Goal: Navigation & Orientation: Find specific page/section

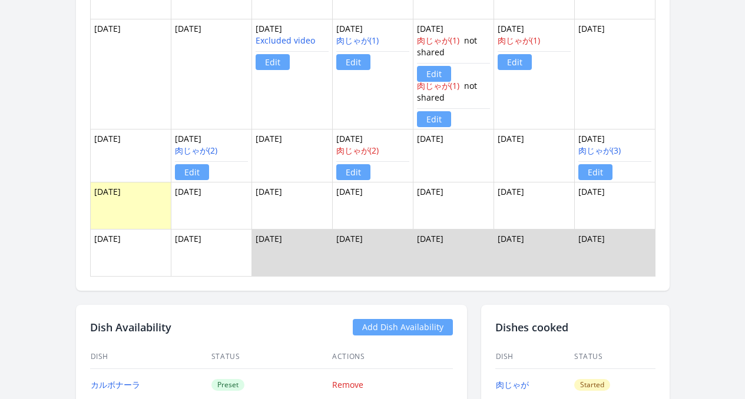
scroll to position [1021, 0]
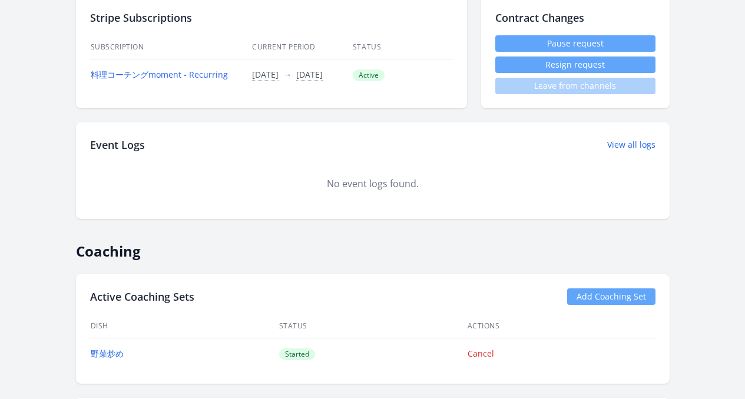
scroll to position [738, 0]
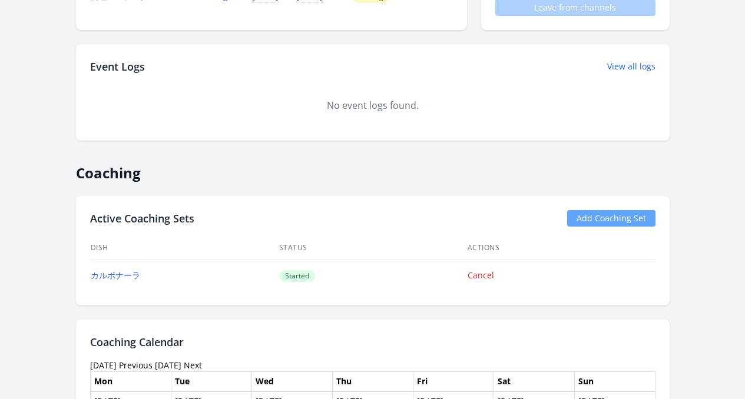
scroll to position [736, 0]
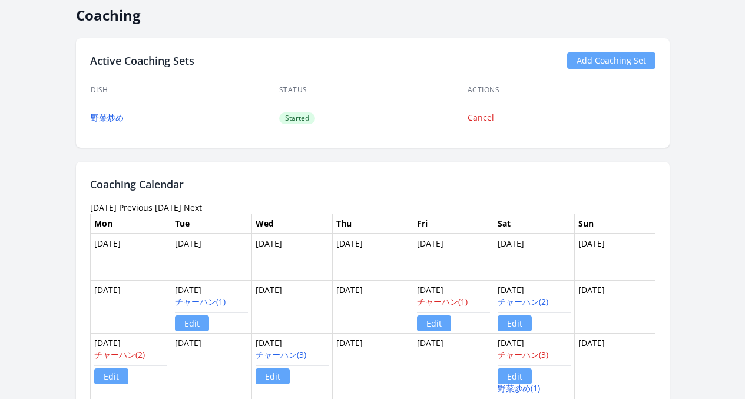
scroll to position [930, 0]
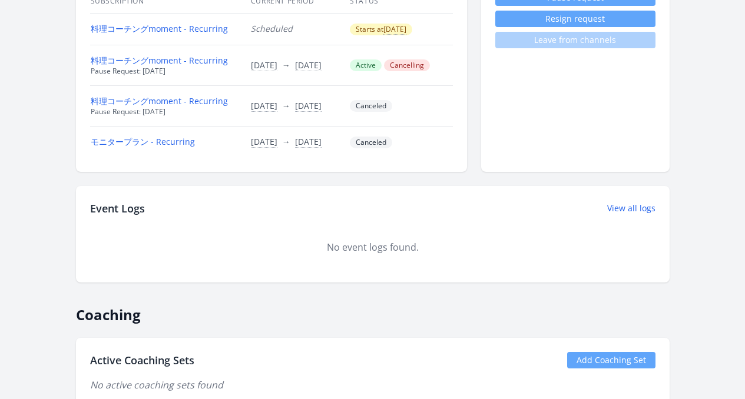
scroll to position [469, 0]
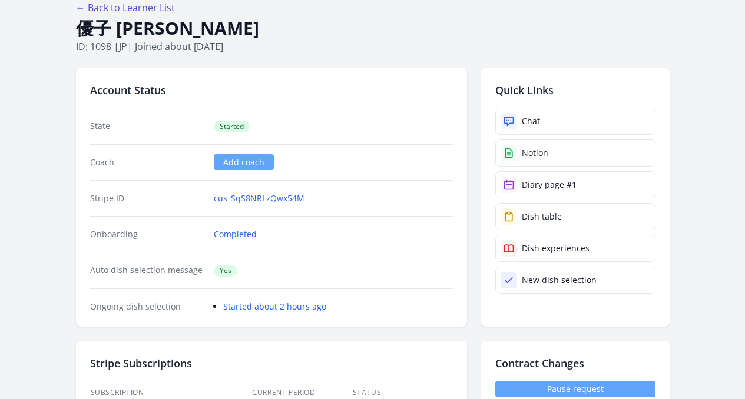
scroll to position [156, 0]
